Goal: Find specific page/section: Find specific page/section

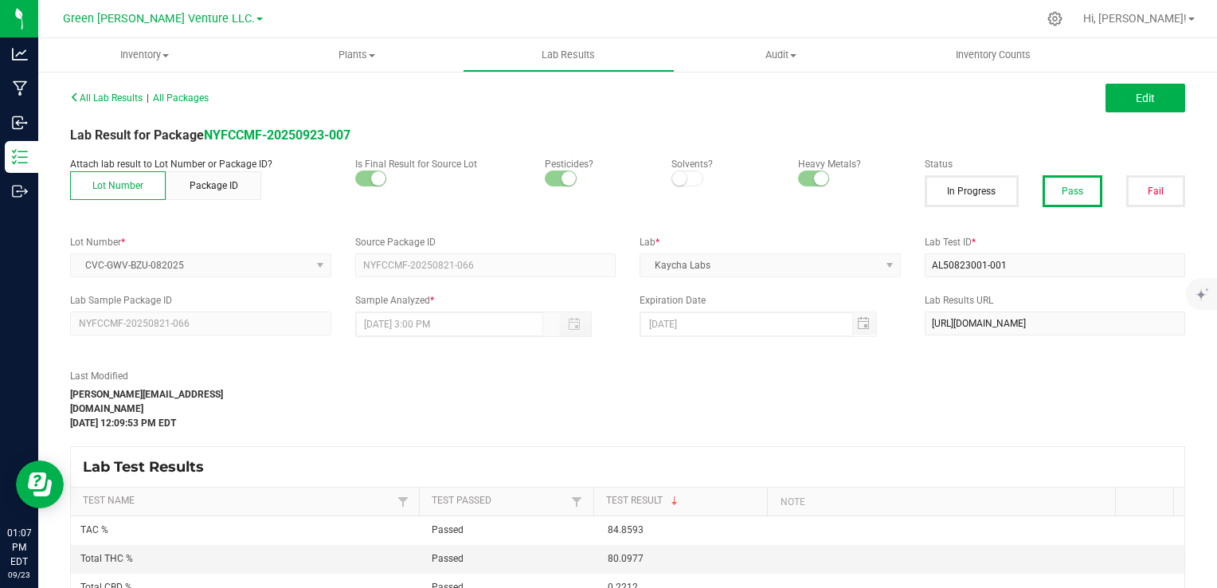
scroll to position [80, 0]
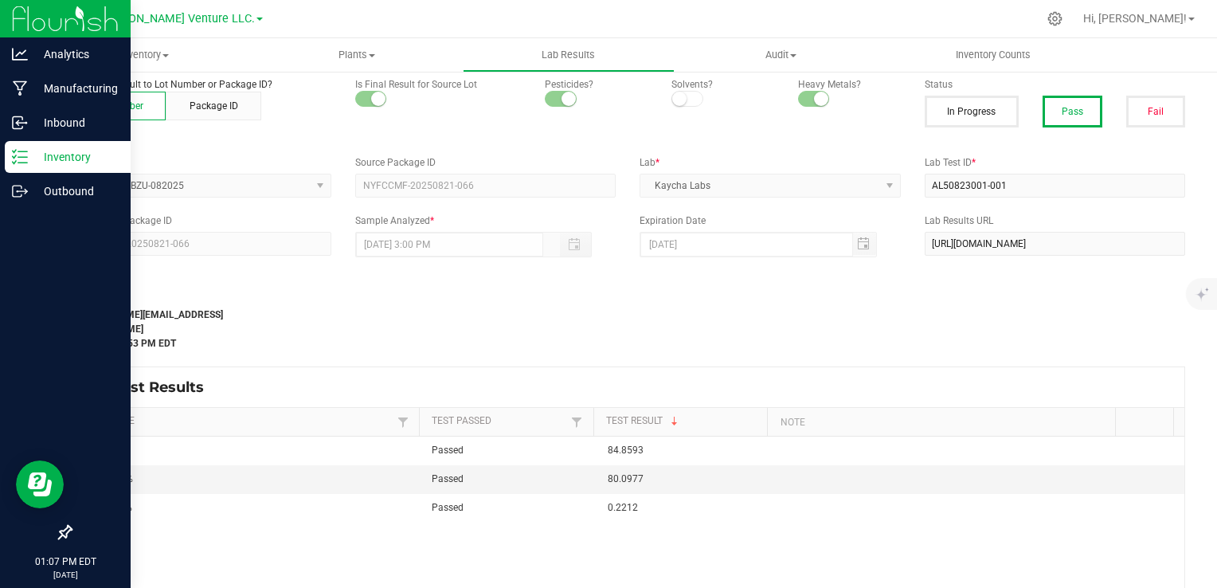
click at [19, 157] on line at bounding box center [22, 157] width 9 height 0
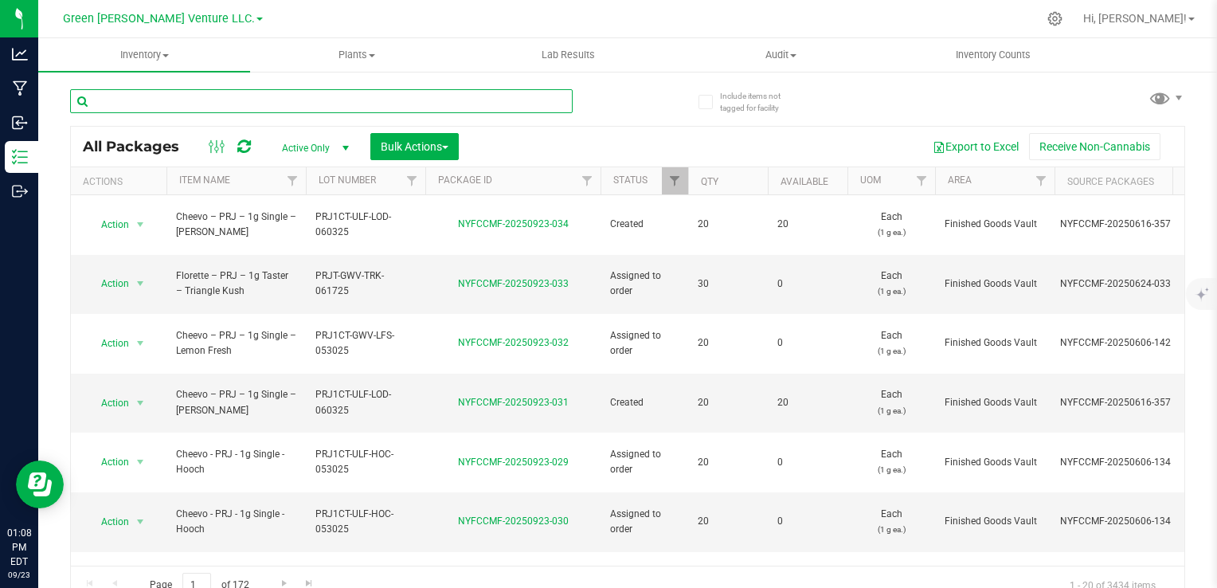
click at [322, 102] on input "text" at bounding box center [321, 101] width 502 height 24
click at [287, 178] on span "Filter" at bounding box center [292, 180] width 13 height 13
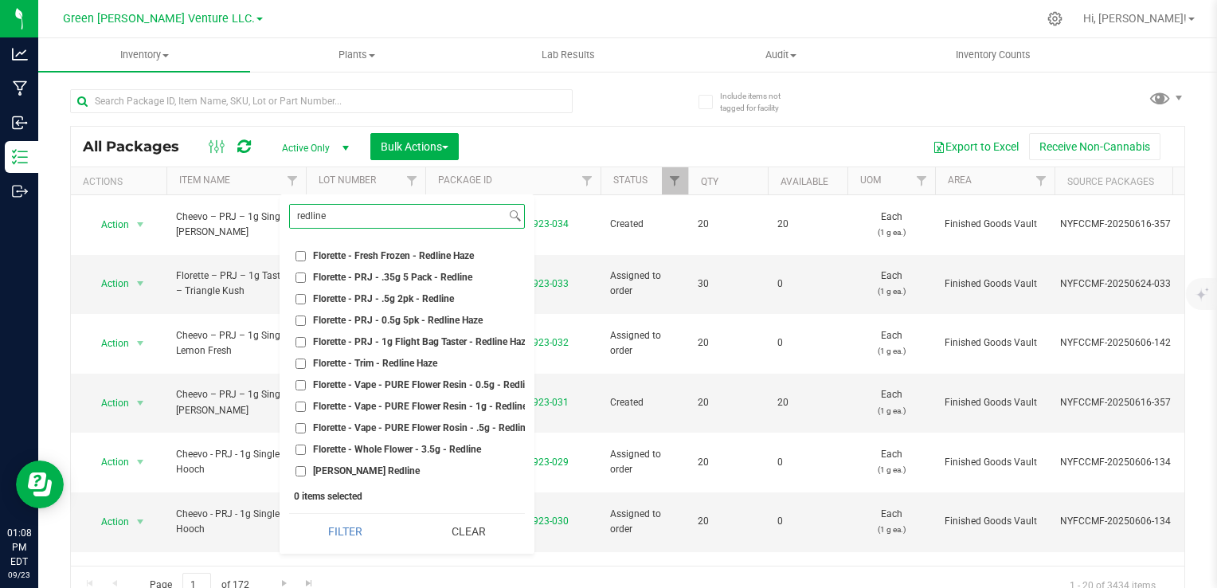
scroll to position [159, 0]
type input "redline"
click at [451, 380] on span "Florette - Vape - PURE Flower Resin - 0.5g - Redline Haze" at bounding box center [435, 385] width 245 height 10
click at [306, 380] on input "Florette - Vape - PURE Flower Resin - 0.5g - Redline Haze" at bounding box center [300, 385] width 10 height 10
checkbox input "true"
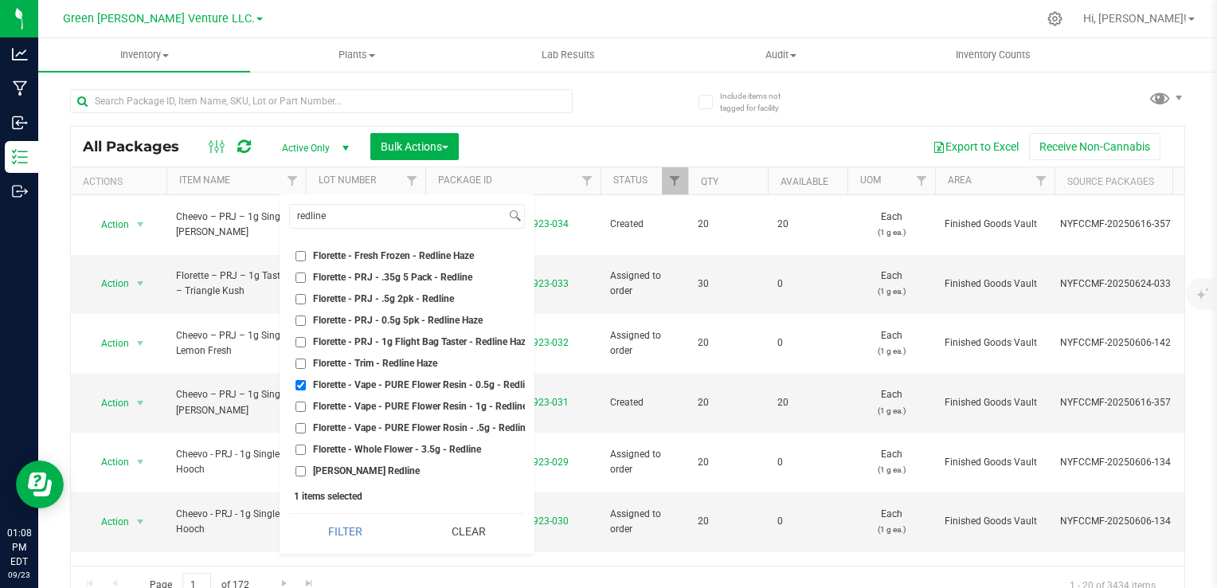
click at [439, 401] on span "Florette - Vape - PURE Flower Resin - 1g - Redline Haze" at bounding box center [431, 406] width 237 height 10
click at [306, 401] on input "Florette - Vape - PURE Flower Resin - 1g - Redline Haze" at bounding box center [300, 406] width 10 height 10
checkbox input "true"
click at [362, 525] on button "Filter" at bounding box center [345, 531] width 112 height 35
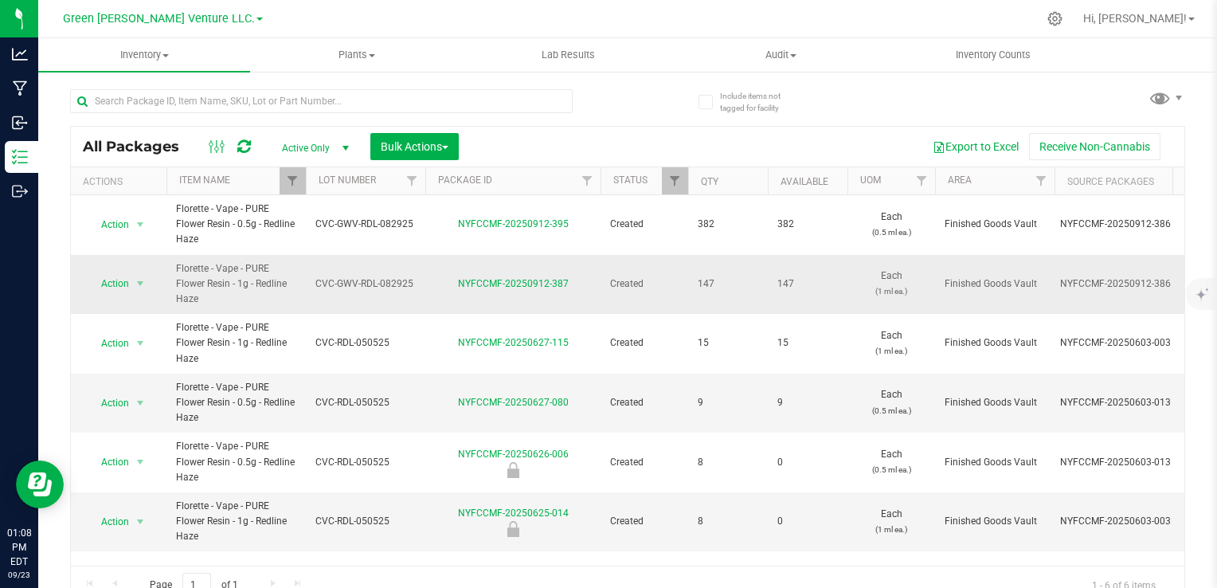
drag, startPoint x: 307, startPoint y: 285, endPoint x: 420, endPoint y: 285, distance: 113.1
click at [420, 285] on td "CVC-GWV-RDL-082925" at bounding box center [365, 285] width 119 height 60
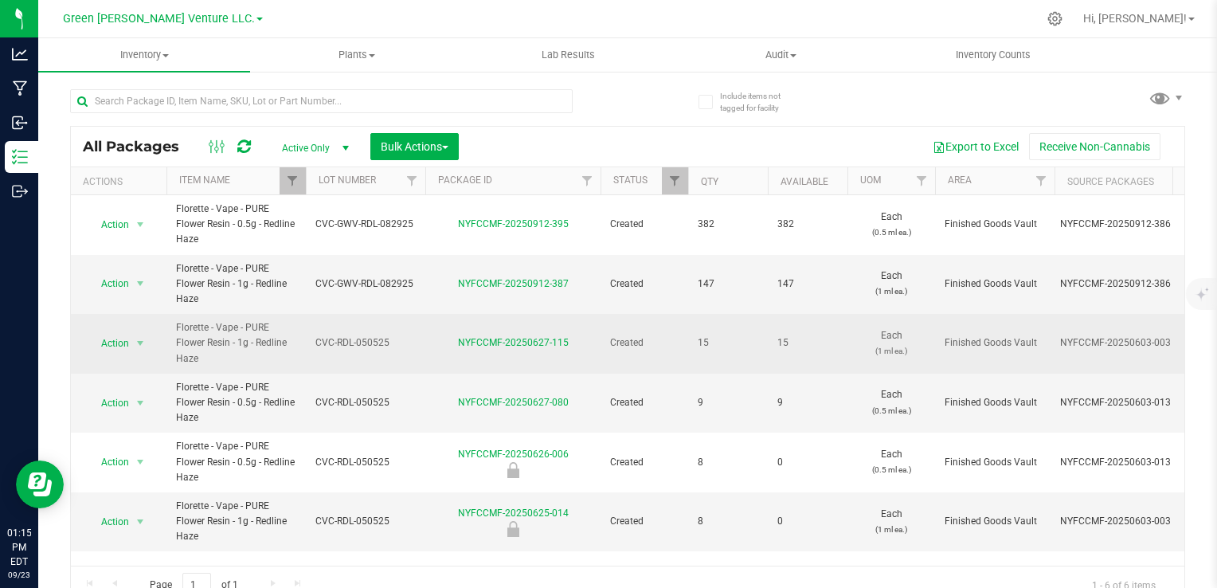
click at [440, 315] on td "NYFCCMF-20250627-115" at bounding box center [512, 344] width 175 height 60
